Goal: Information Seeking & Learning: Learn about a topic

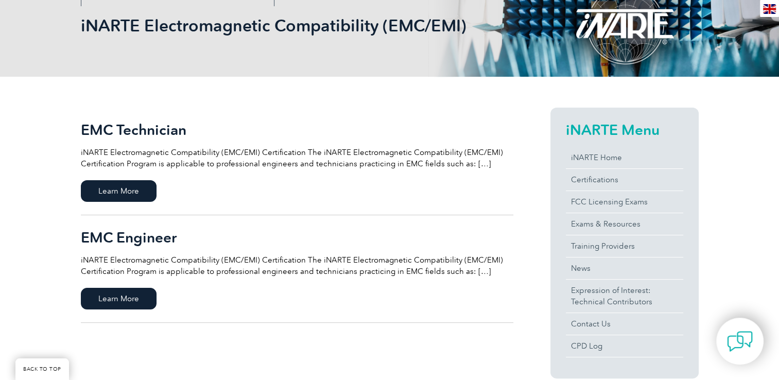
scroll to position [206, 0]
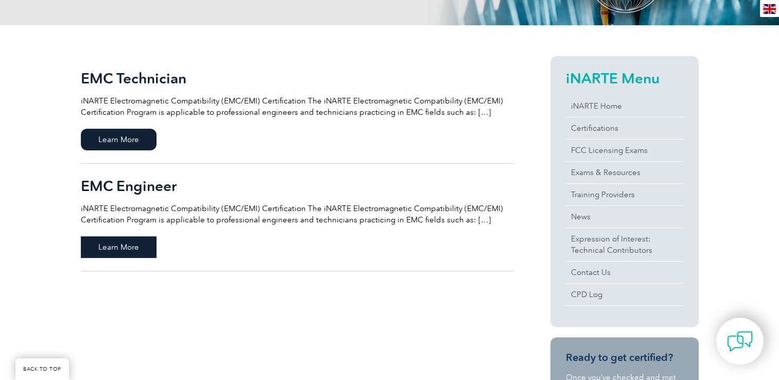
click at [130, 251] on span "Learn More" at bounding box center [119, 247] width 76 height 22
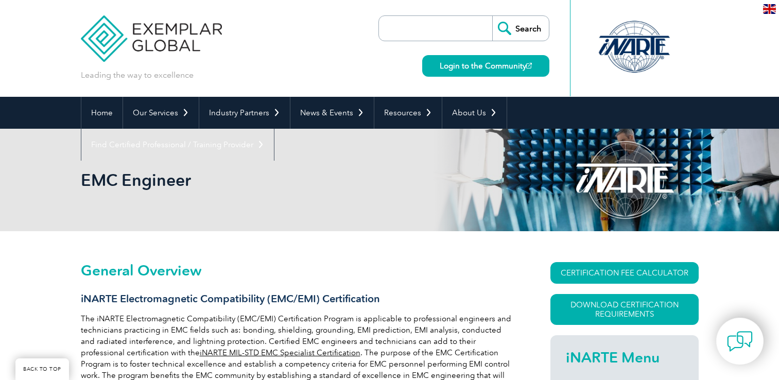
scroll to position [144, 0]
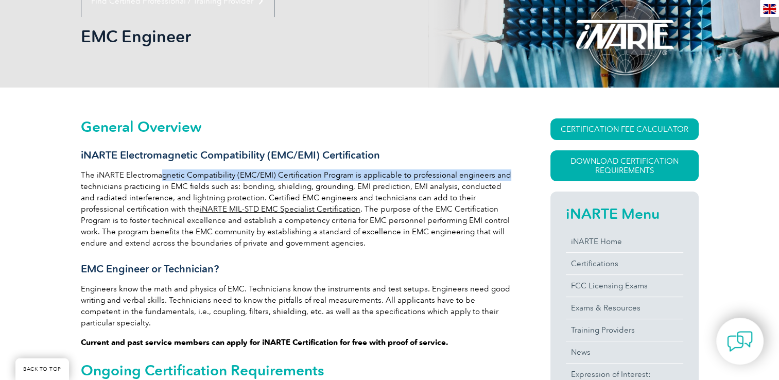
drag, startPoint x: 161, startPoint y: 174, endPoint x: 505, endPoint y: 176, distance: 344.4
click at [505, 176] on p "The iNARTE Electromagnetic Compatibility (EMC/EMI) Certification Program is app…" at bounding box center [297, 208] width 432 height 79
click at [114, 201] on p "The iNARTE Electromagnetic Compatibility (EMC/EMI) Certification Program is app…" at bounding box center [297, 208] width 432 height 79
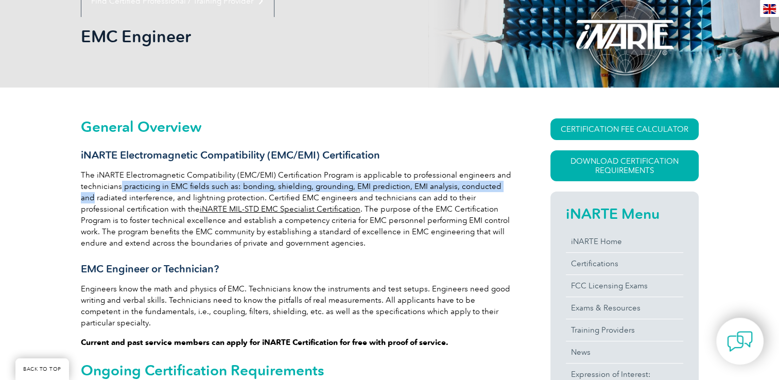
drag, startPoint x: 119, startPoint y: 186, endPoint x: 512, endPoint y: 188, distance: 392.7
click at [512, 188] on p "The iNARTE Electromagnetic Compatibility (EMC/EMI) Certification Program is app…" at bounding box center [297, 208] width 432 height 79
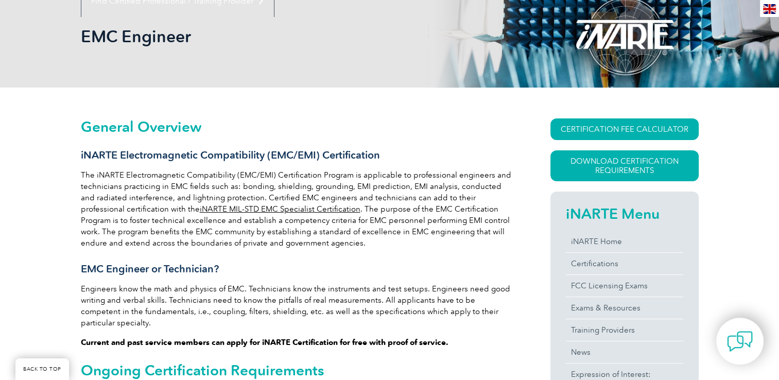
drag, startPoint x: 512, startPoint y: 188, endPoint x: 499, endPoint y: 219, distance: 33.7
click at [499, 219] on p "The iNARTE Electromagnetic Compatibility (EMC/EMI) Certification Program is app…" at bounding box center [297, 208] width 432 height 79
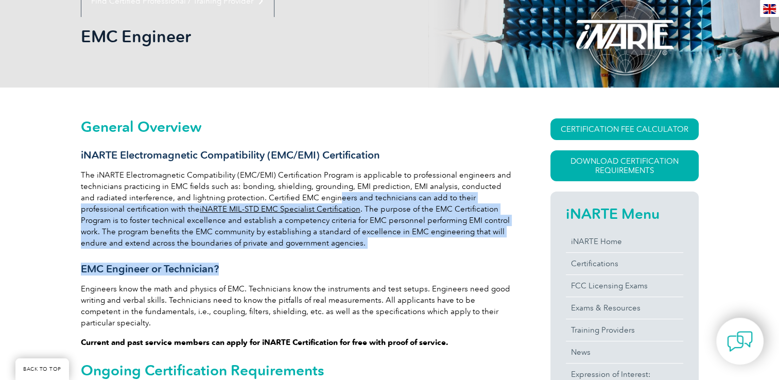
drag, startPoint x: 320, startPoint y: 251, endPoint x: 317, endPoint y: 200, distance: 51.0
drag, startPoint x: 317, startPoint y: 200, endPoint x: 379, endPoint y: 261, distance: 87.0
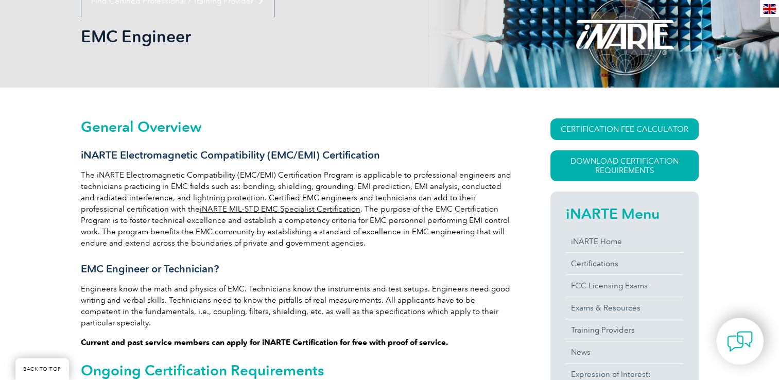
scroll to position [195, 0]
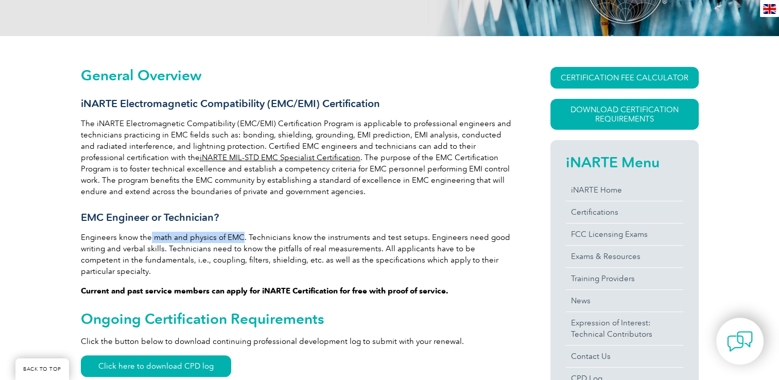
drag, startPoint x: 150, startPoint y: 238, endPoint x: 241, endPoint y: 233, distance: 91.3
click at [241, 233] on p "Engineers know the math and physics of EMC. Technicians know the instruments an…" at bounding box center [297, 254] width 432 height 45
drag, startPoint x: 241, startPoint y: 233, endPoint x: 335, endPoint y: 251, distance: 94.9
click at [335, 251] on p "Engineers know the math and physics of EMC. Technicians know the instruments an…" at bounding box center [297, 254] width 432 height 45
drag, startPoint x: 335, startPoint y: 251, endPoint x: 310, endPoint y: 264, distance: 28.1
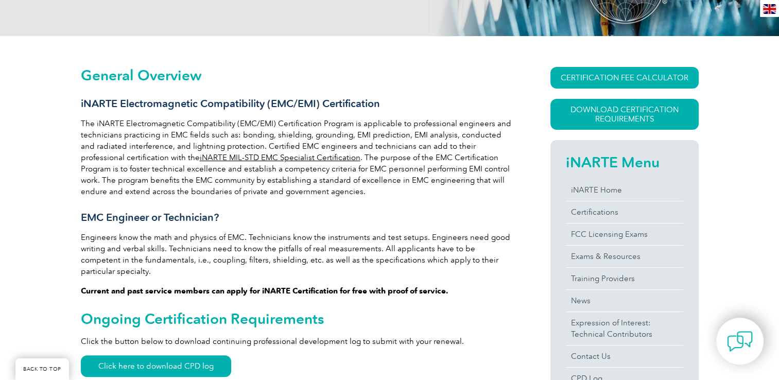
click at [310, 264] on p "Engineers know the math and physics of EMC. Technicians know the instruments an…" at bounding box center [297, 254] width 432 height 45
drag, startPoint x: 172, startPoint y: 247, endPoint x: 379, endPoint y: 243, distance: 206.9
click at [379, 243] on p "Engineers know the math and physics of EMC. Technicians know the instruments an…" at bounding box center [297, 254] width 432 height 45
drag, startPoint x: 379, startPoint y: 243, endPoint x: 420, endPoint y: 263, distance: 45.4
click at [420, 263] on p "Engineers know the math and physics of EMC. Technicians know the instruments an…" at bounding box center [297, 254] width 432 height 45
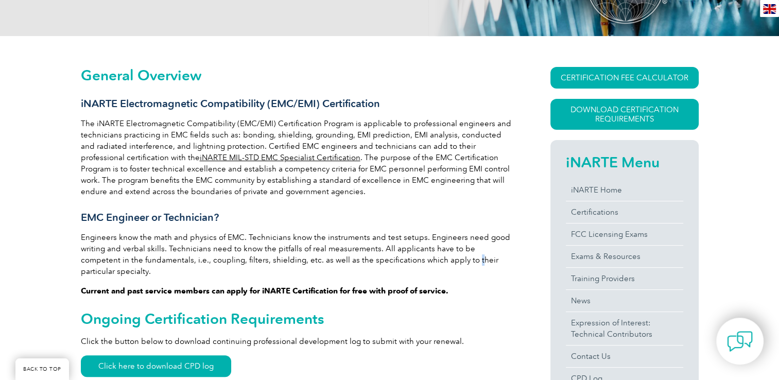
drag, startPoint x: 420, startPoint y: 263, endPoint x: 388, endPoint y: 274, distance: 33.9
click at [389, 286] on strong "Current and past service members can apply for iNARTE Certification for free wi…" at bounding box center [265, 290] width 368 height 9
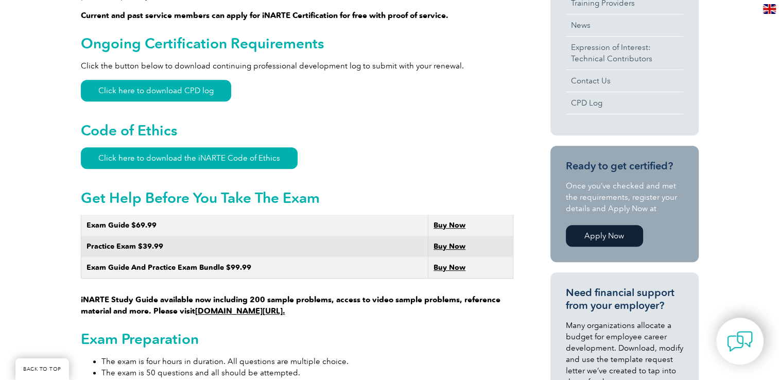
scroll to position [555, 0]
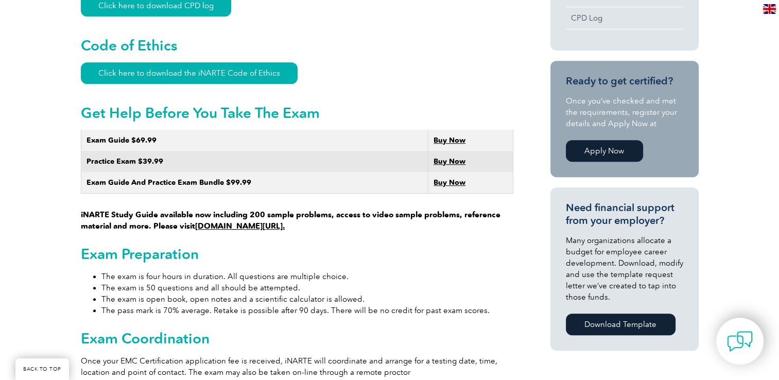
click at [275, 221] on link "www.learnemc.com/inarte." at bounding box center [240, 225] width 90 height 9
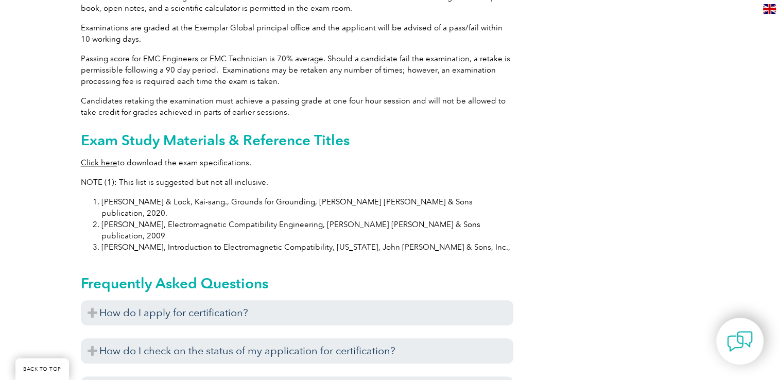
scroll to position [967, 0]
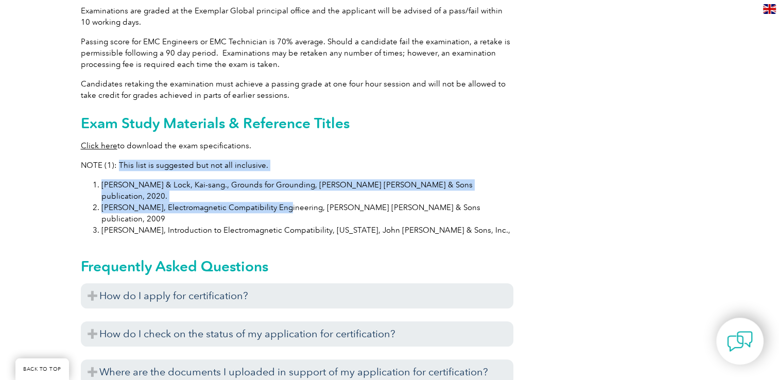
drag, startPoint x: 118, startPoint y: 150, endPoint x: 274, endPoint y: 188, distance: 160.5
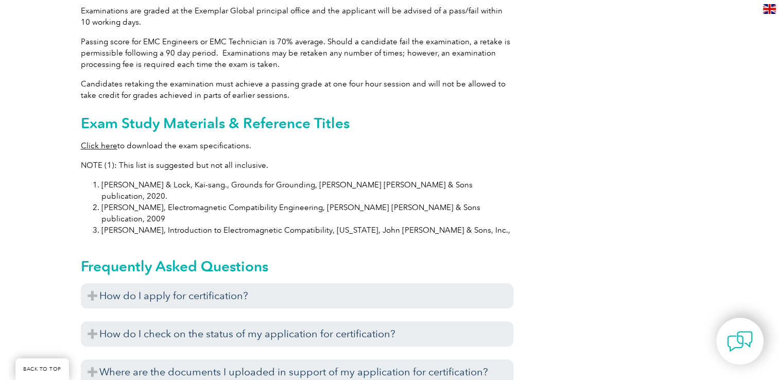
drag, startPoint x: 274, startPoint y: 188, endPoint x: 418, endPoint y: 223, distance: 148.2
click at [418, 244] on div "Frequently Asked Questions How do I apply for certification? Before you apply f…" at bounding box center [297, 336] width 432 height 184
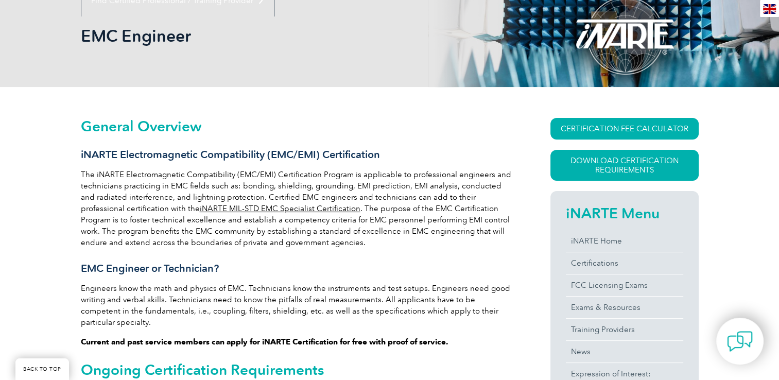
scroll to position [195, 0]
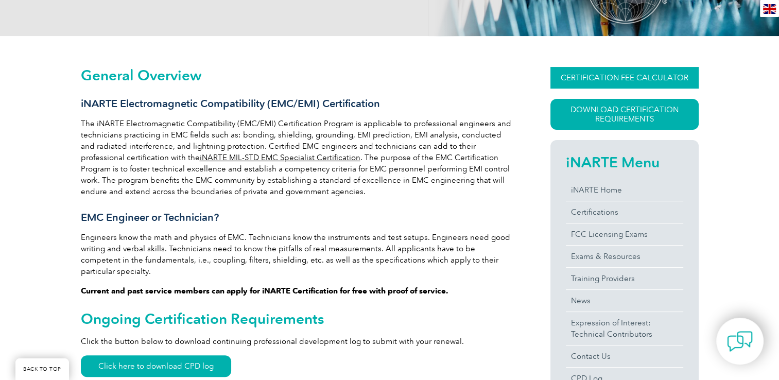
click at [618, 77] on link "CERTIFICATION FEE CALCULATOR" at bounding box center [624, 78] width 148 height 22
click at [625, 120] on link "Download Certification Requirements" at bounding box center [624, 114] width 148 height 31
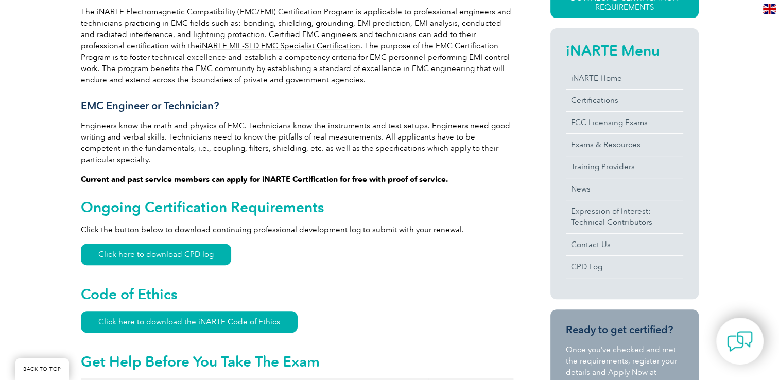
scroll to position [412, 0]
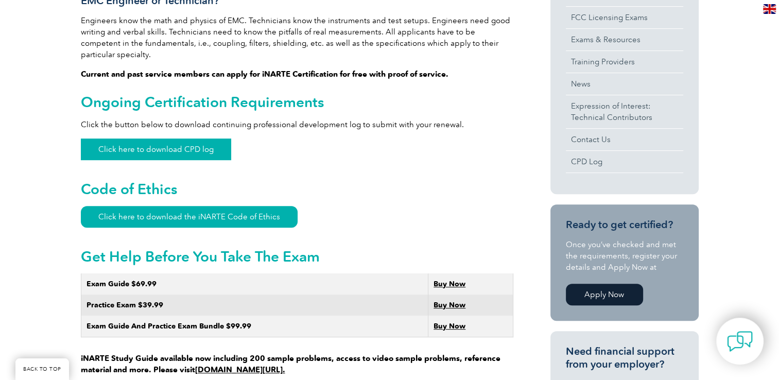
click at [179, 138] on link "Click here to download CPD log" at bounding box center [156, 149] width 150 height 22
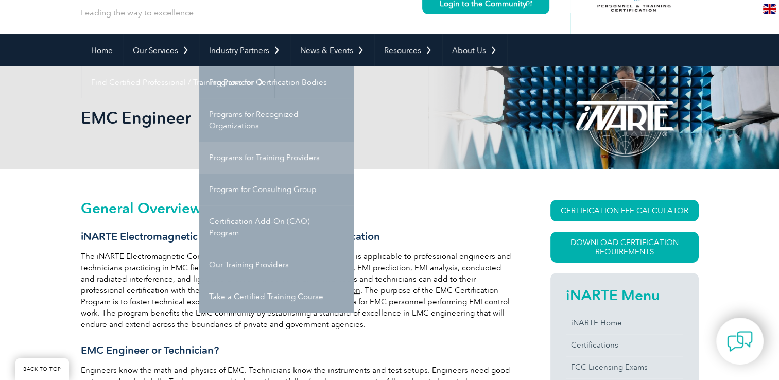
scroll to position [103, 0]
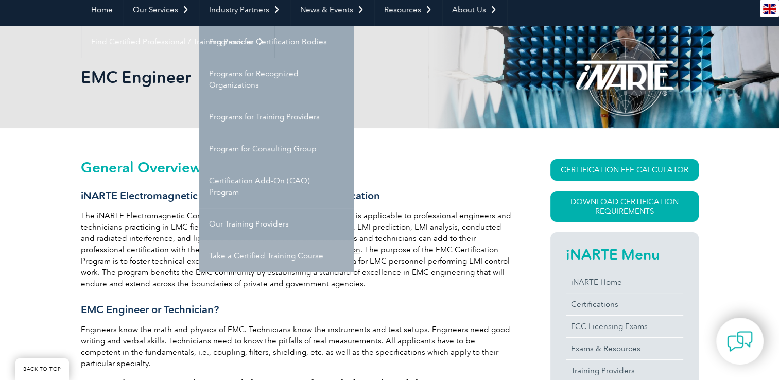
click at [231, 264] on link "Take a Certified Training Course" at bounding box center [276, 256] width 154 height 32
